Goal: Check status: Check status

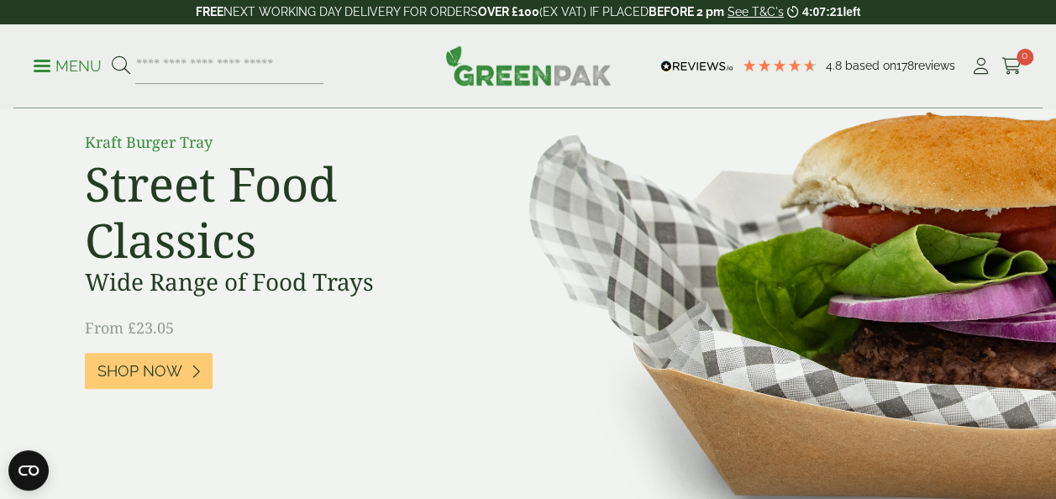
scroll to position [144, 0]
click at [193, 64] on input "search" at bounding box center [229, 66] width 188 height 35
click at [980, 66] on icon at bounding box center [981, 66] width 21 height 17
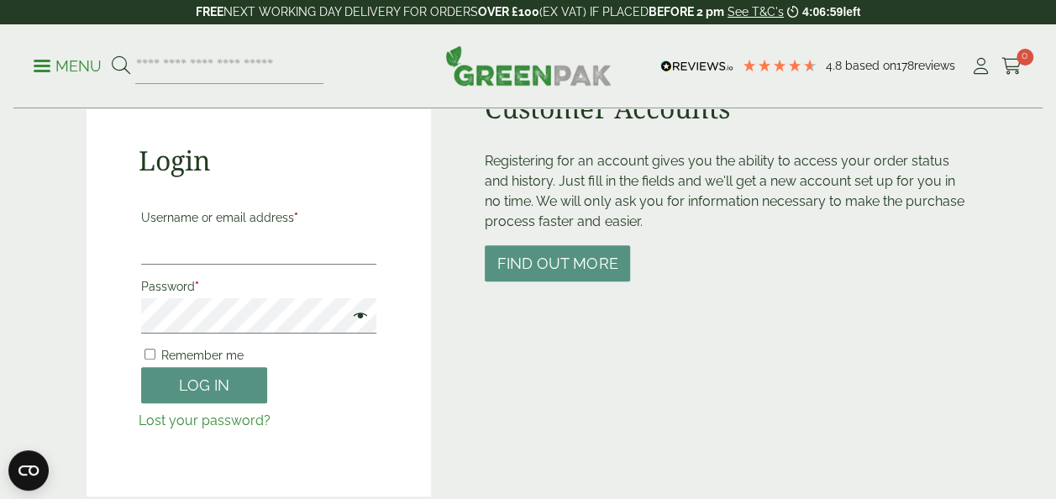
scroll to position [167, 0]
type input "**********"
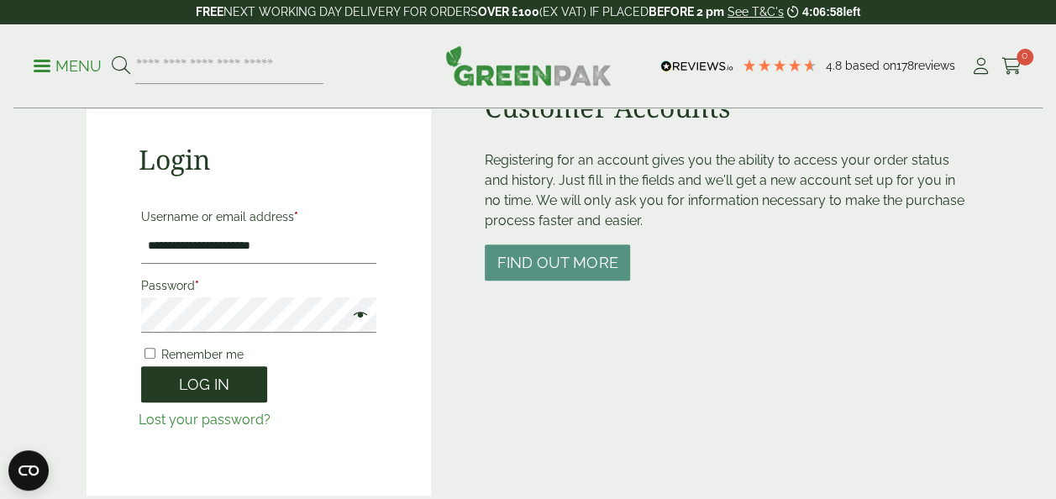
click at [195, 387] on button "Log in" at bounding box center [204, 384] width 126 height 36
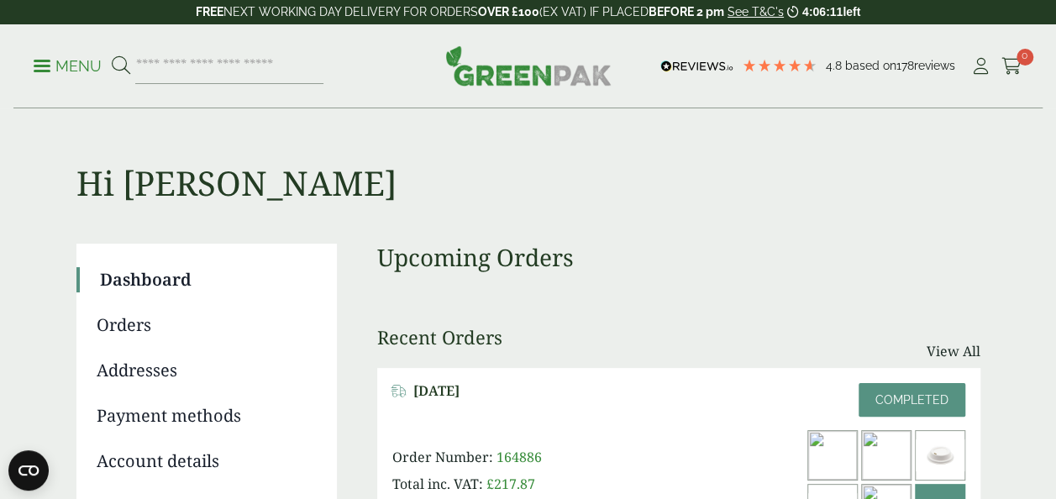
click at [123, 326] on link "Orders" at bounding box center [205, 325] width 217 height 25
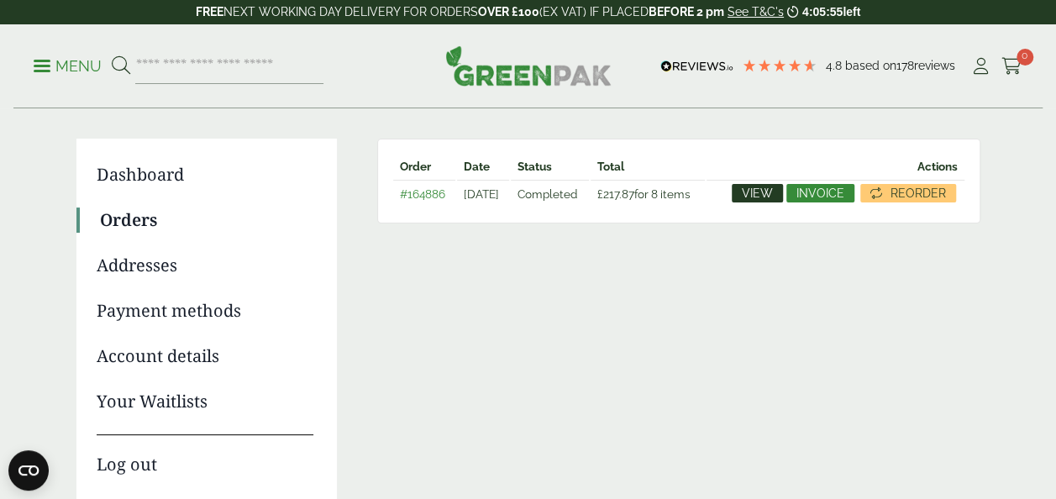
scroll to position [104, 0]
click at [768, 191] on span "View" at bounding box center [757, 194] width 31 height 12
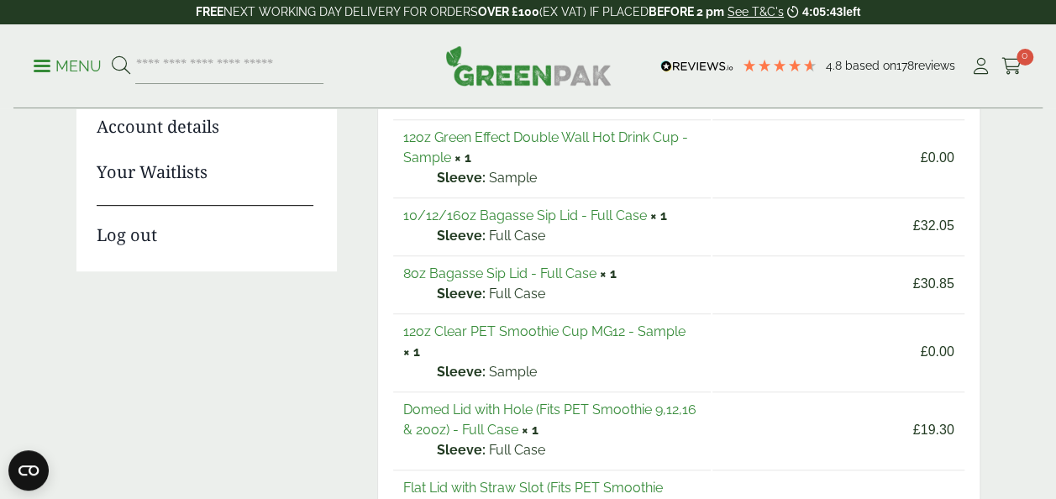
scroll to position [335, 0]
click at [559, 329] on link "12oz Clear PET Smoothie Cup MG12 - Sample" at bounding box center [544, 331] width 282 height 16
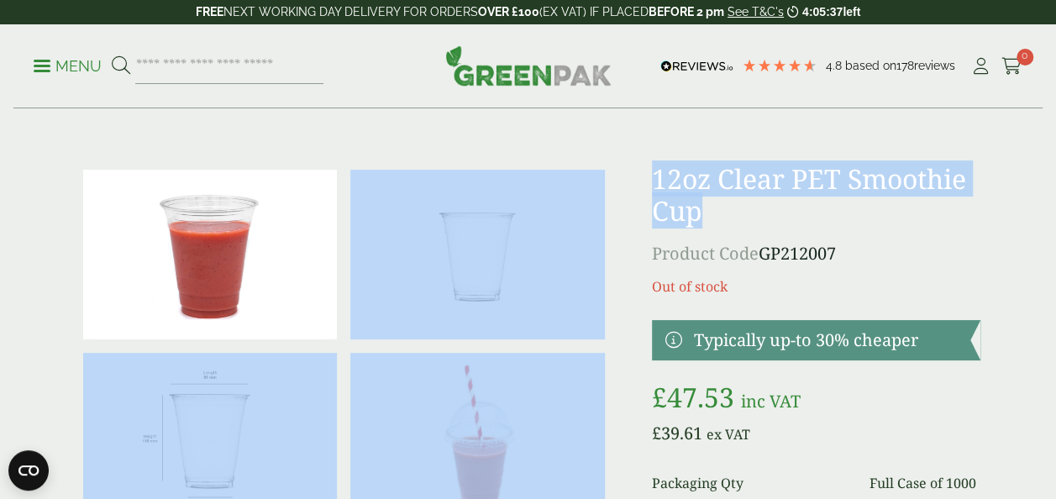
drag, startPoint x: 746, startPoint y: 219, endPoint x: 627, endPoint y: 185, distance: 123.4
click at [627, 185] on div at bounding box center [528, 437] width 925 height 549
drag, startPoint x: 627, startPoint y: 185, endPoint x: 723, endPoint y: 220, distance: 102.1
click at [723, 220] on h1 "12oz Clear PET Smoothie Cup" at bounding box center [816, 195] width 329 height 65
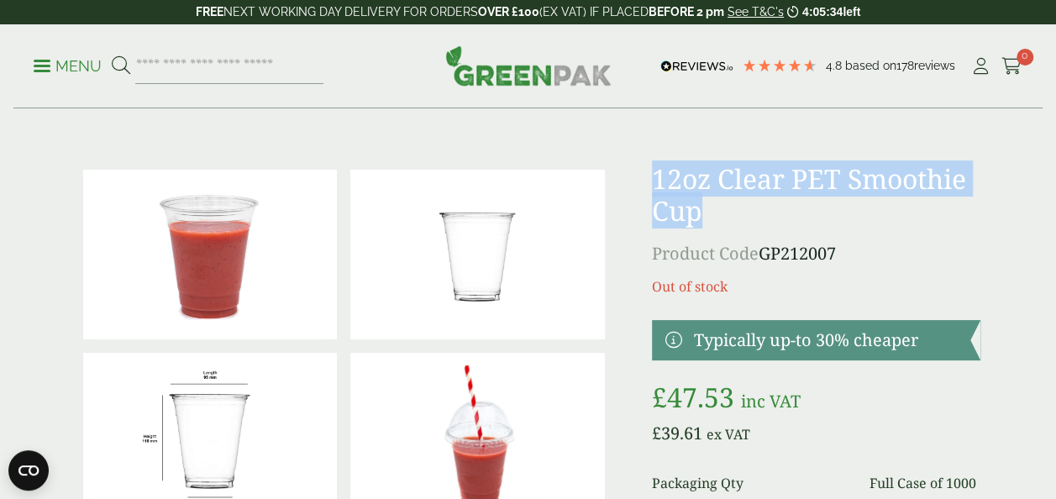
drag, startPoint x: 713, startPoint y: 211, endPoint x: 657, endPoint y: 179, distance: 64.0
click at [657, 179] on h1 "12oz Clear PET Smoothie Cup" at bounding box center [816, 195] width 329 height 65
copy h1 "12oz Clear PET Smoothie Cup"
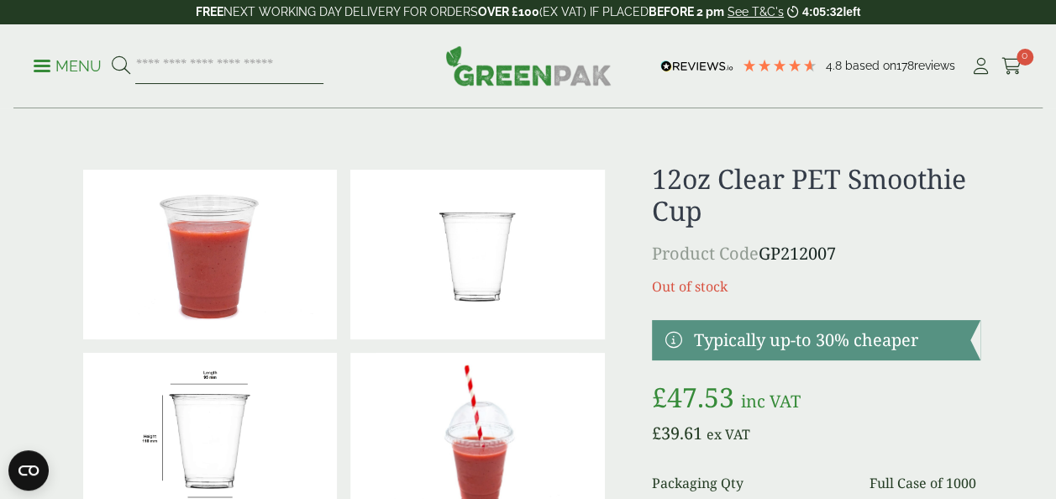
click at [219, 70] on input "search" at bounding box center [229, 66] width 188 height 35
paste input "**********"
type input "**********"
click at [112, 55] on button at bounding box center [121, 66] width 18 height 22
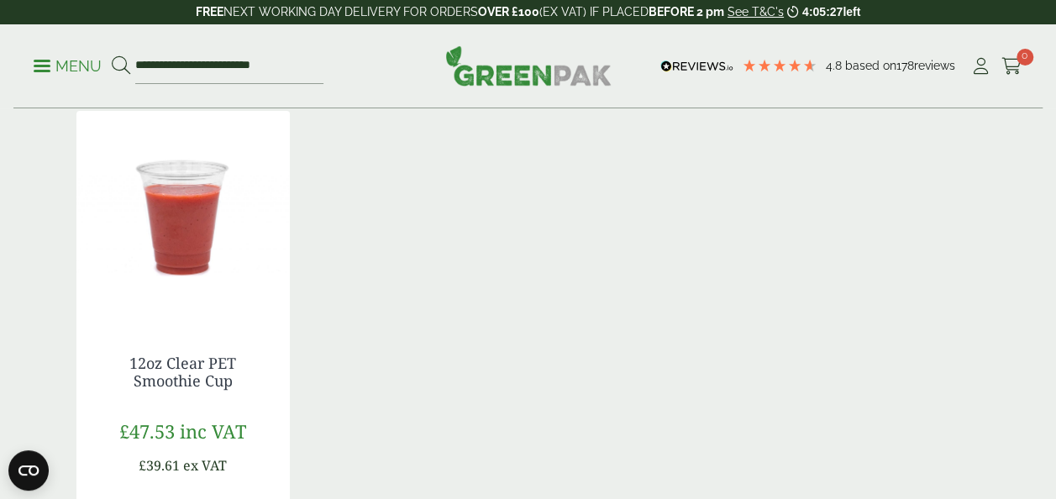
scroll to position [261, 0]
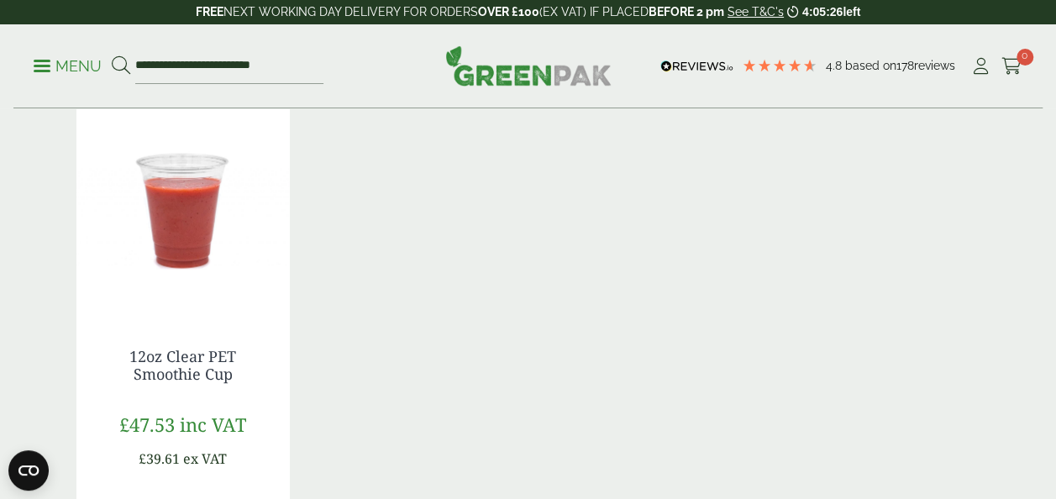
click at [190, 274] on img at bounding box center [182, 209] width 213 height 210
